Goal: Find specific page/section: Find specific page/section

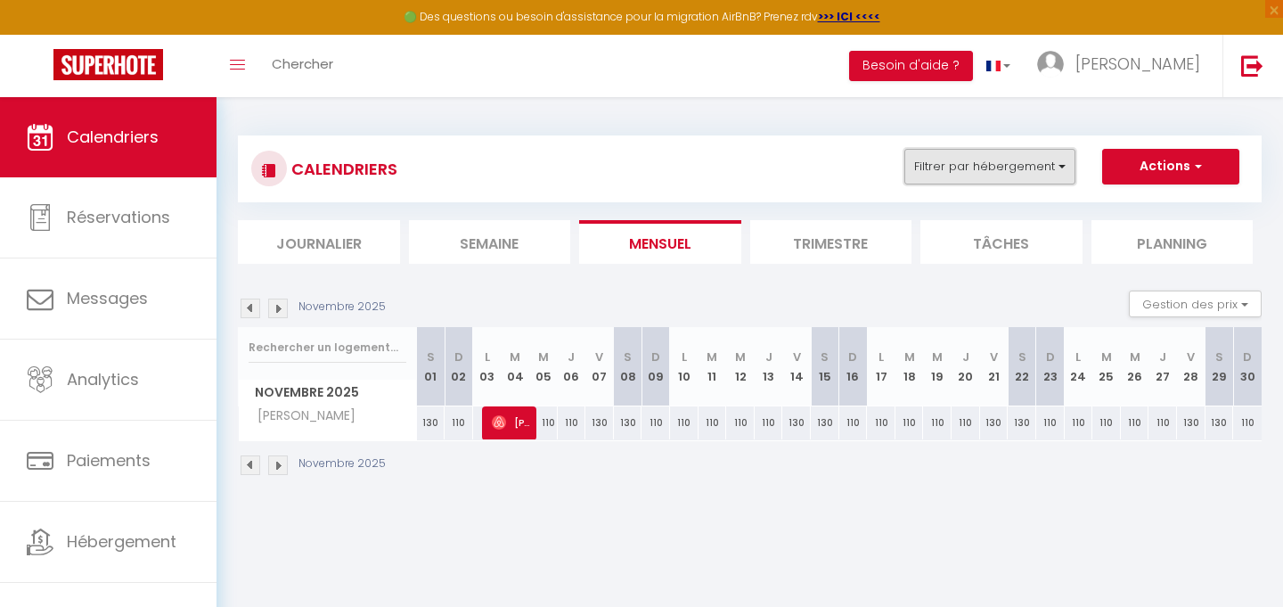
click at [1051, 180] on button "Filtrer par hébergement" at bounding box center [989, 167] width 171 height 36
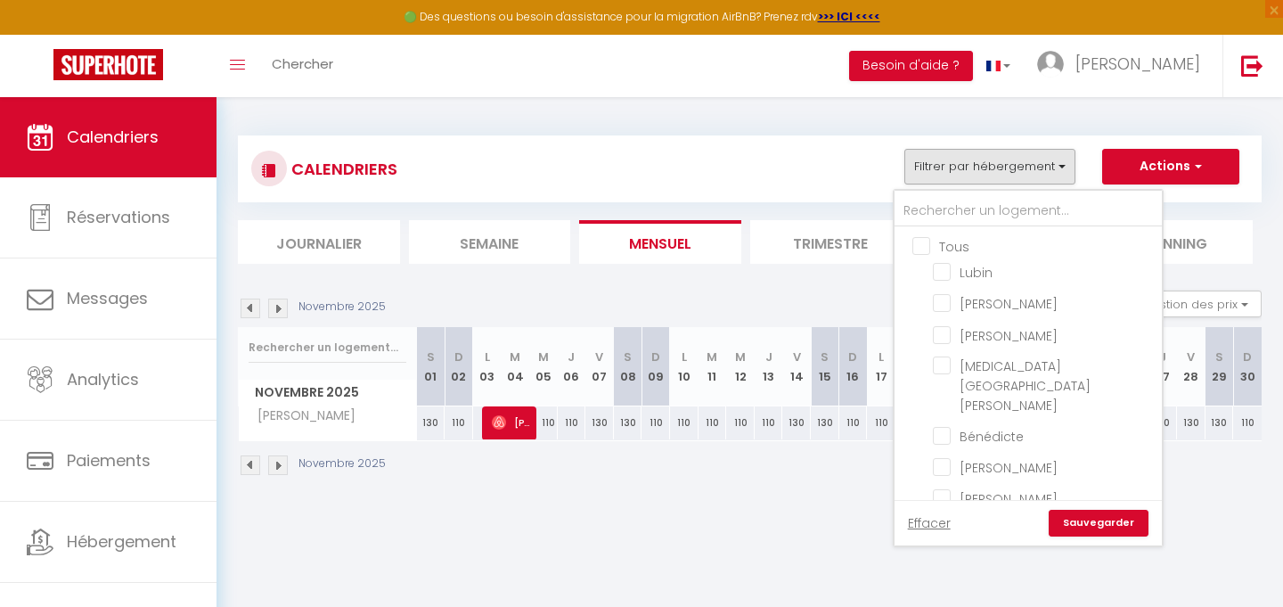
click at [942, 252] on input "Tous" at bounding box center [1045, 245] width 267 height 18
checkbox input "true"
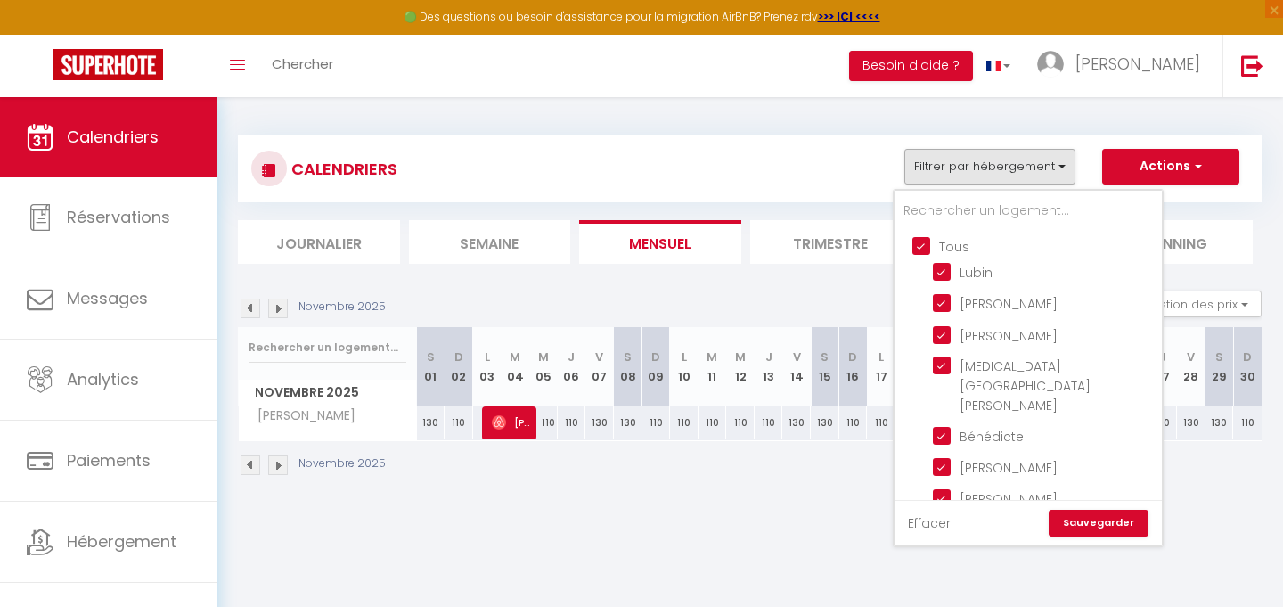
checkbox input "true"
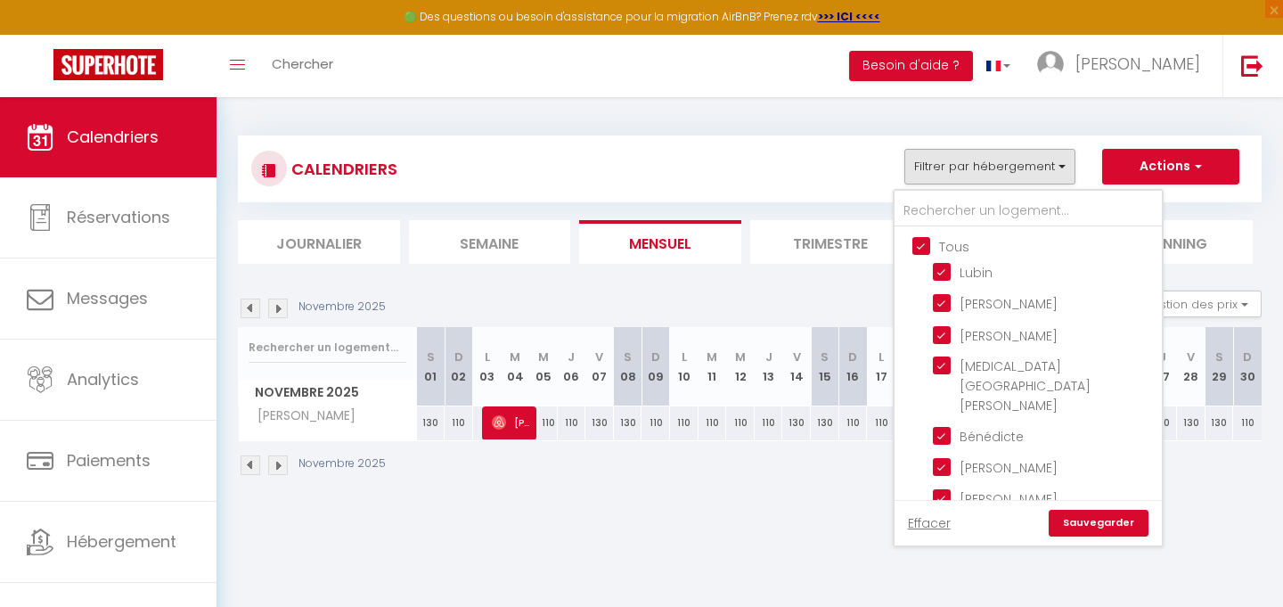
checkbox input "true"
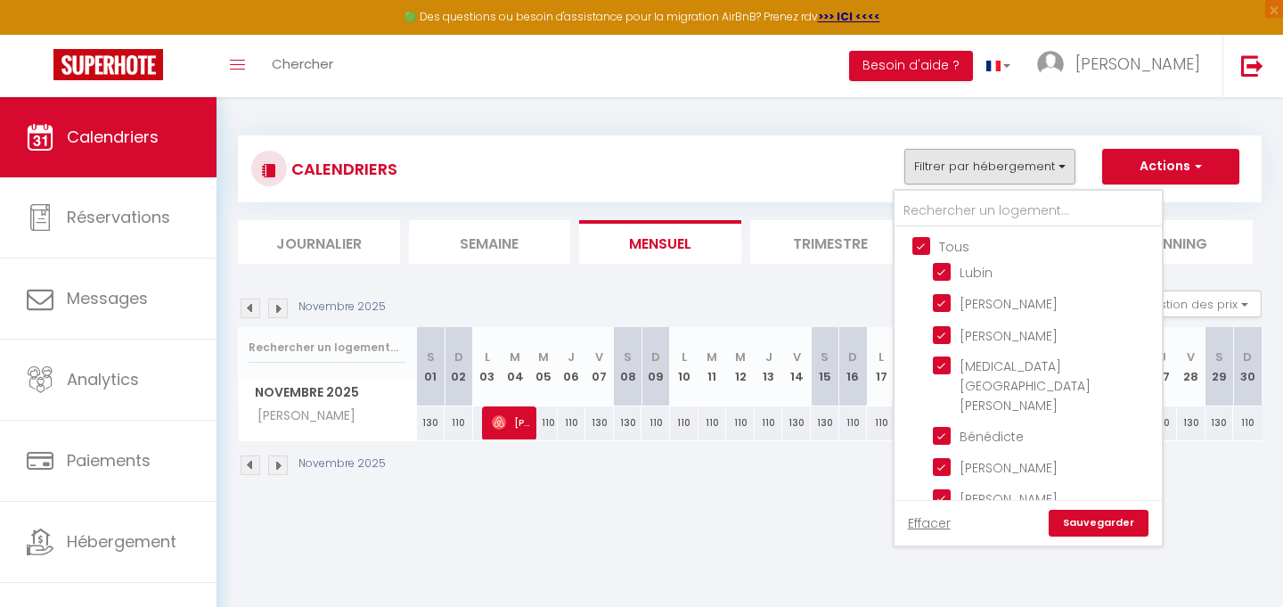
checkbox input "true"
click at [1109, 527] on link "Sauvegarder" at bounding box center [1099, 523] width 100 height 27
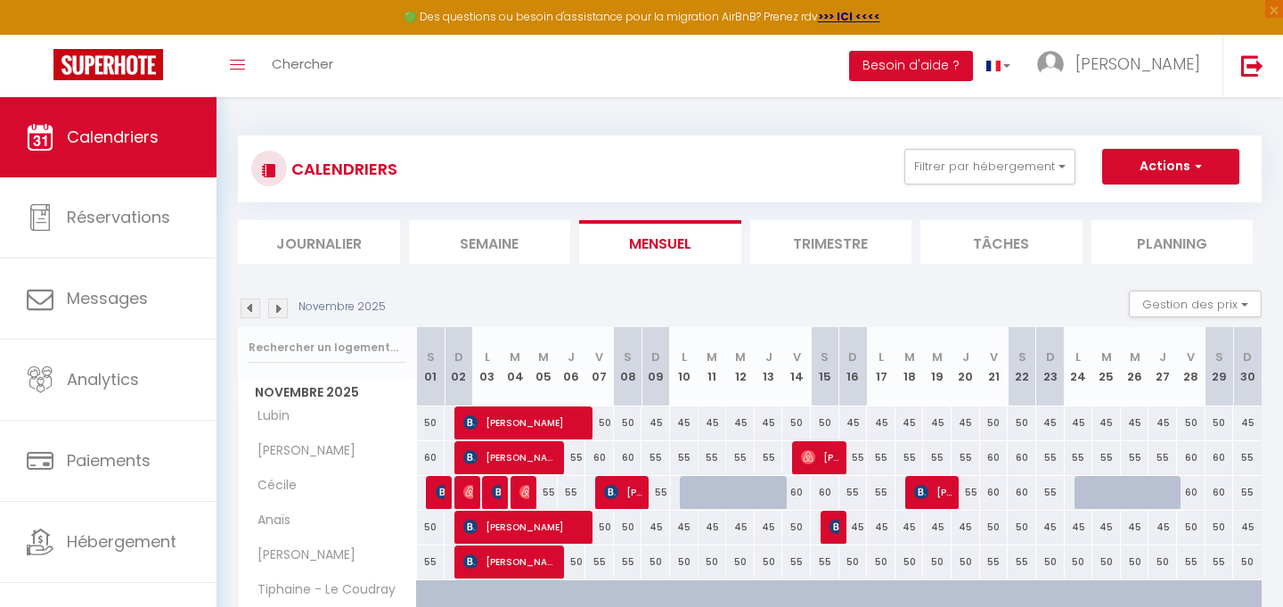
click at [252, 309] on img at bounding box center [251, 309] width 20 height 20
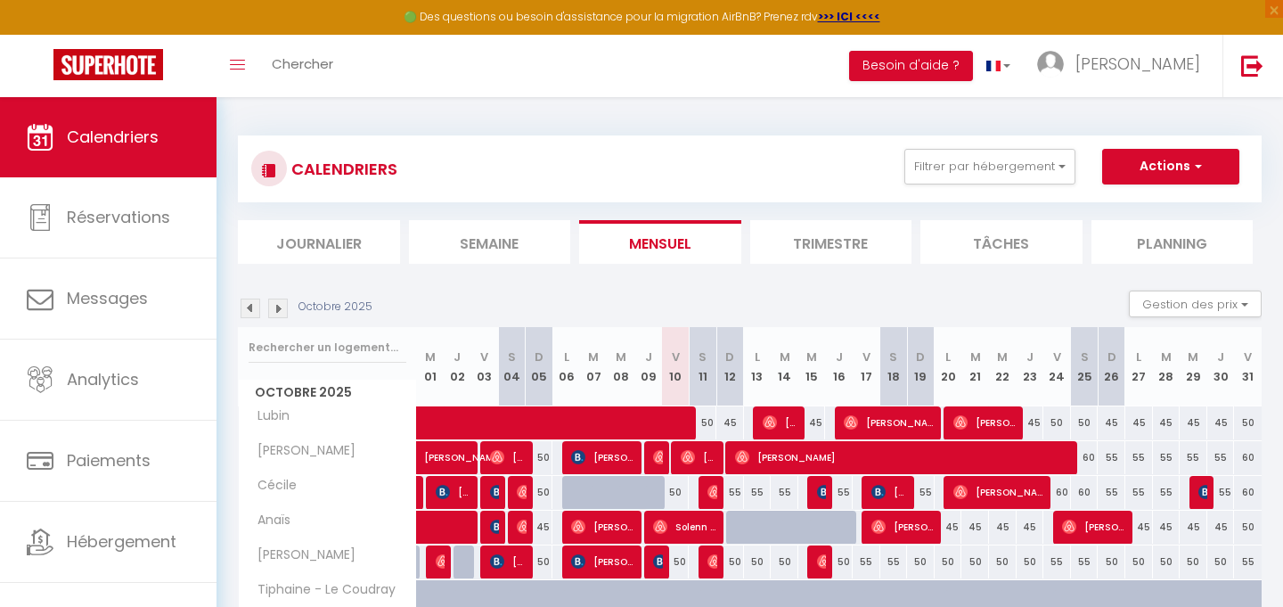
click at [676, 152] on div "CALENDRIERS Filtrer par hébergement Tous [PERSON_NAME] [MEDICAL_DATA] rue [PERS…" at bounding box center [749, 169] width 997 height 40
click at [697, 108] on div "CALENDRIERS Filtrer par hébergement Tous [PERSON_NAME] [MEDICAL_DATA] rue [PERS…" at bounding box center [750, 601] width 1067 height 1009
click at [733, 113] on div "CALENDRIERS Filtrer par hébergement Tous [PERSON_NAME] [MEDICAL_DATA] rue [PERS…" at bounding box center [750, 601] width 1067 height 1009
